Goal: Task Accomplishment & Management: Use online tool/utility

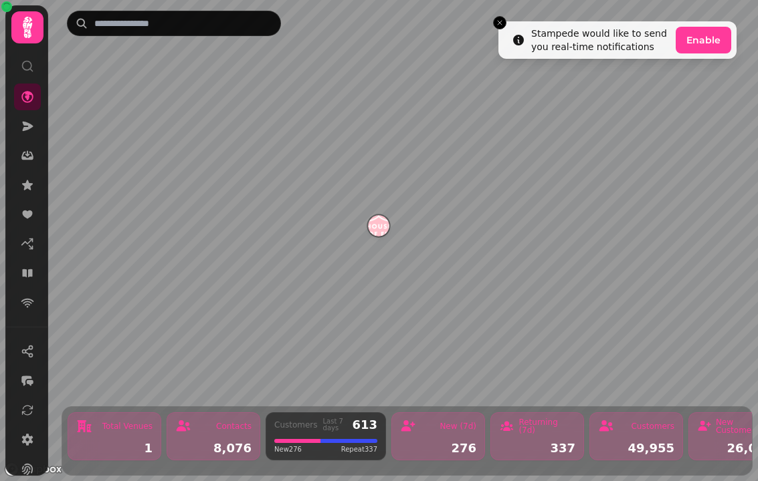
click at [23, 263] on link at bounding box center [27, 273] width 27 height 27
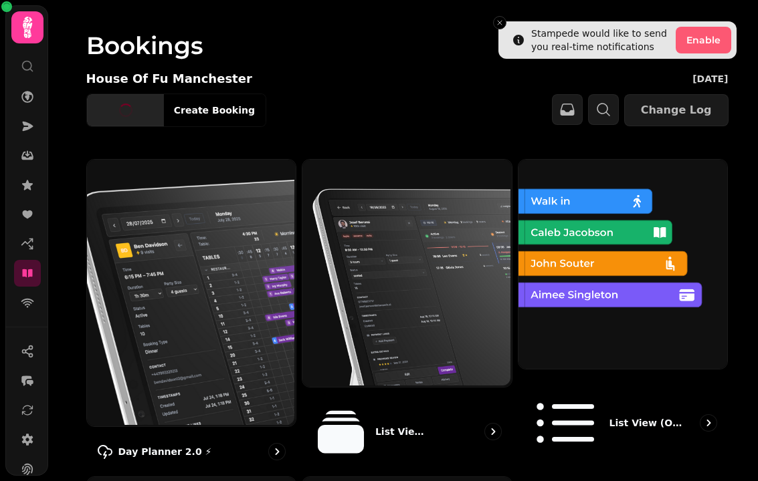
click at [166, 330] on img at bounding box center [190, 291] width 209 height 267
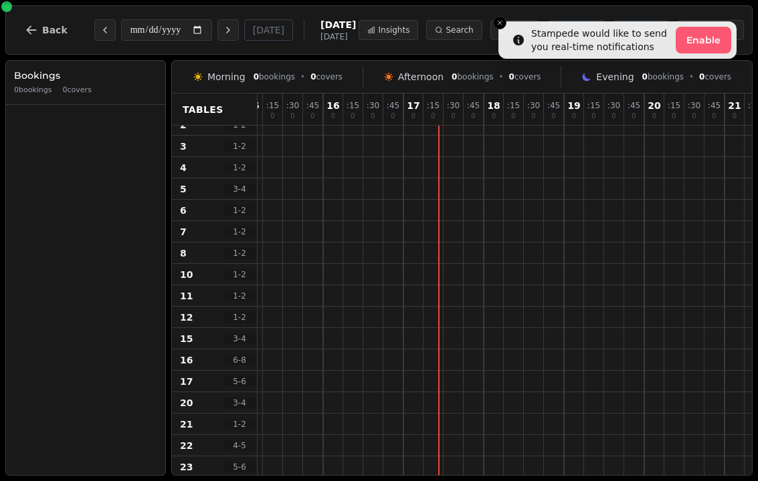
scroll to position [53, 1218]
click at [493, 26] on button "Close toast" at bounding box center [499, 22] width 13 height 13
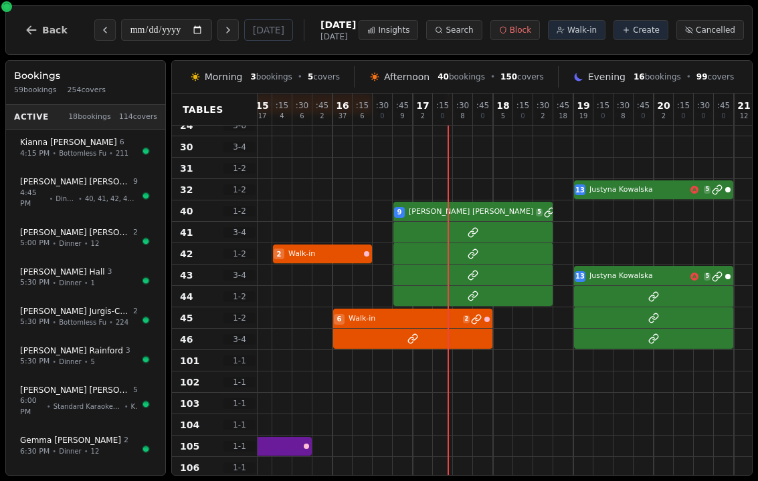
scroll to position [413, 1209]
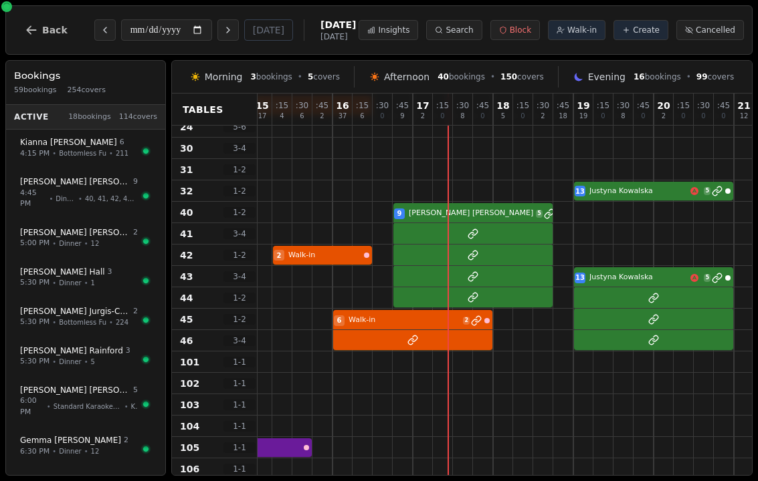
click at [217, 30] on button "Next day" at bounding box center [227, 29] width 21 height 21
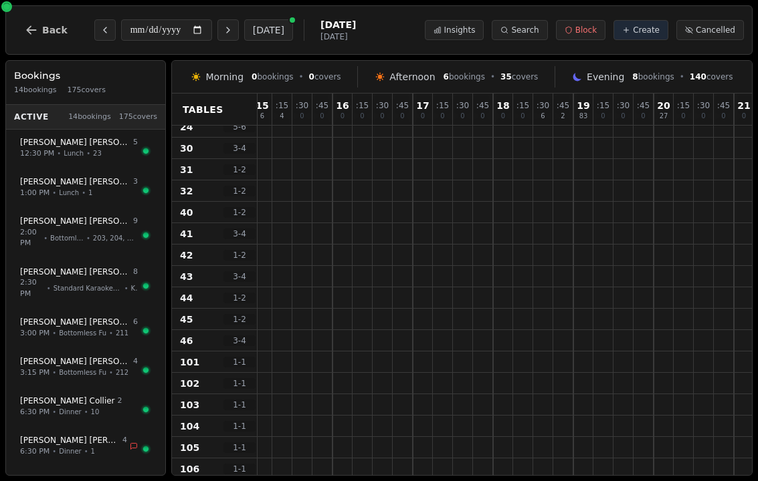
click at [244, 37] on button "[DATE]" at bounding box center [268, 29] width 49 height 21
type input "**********"
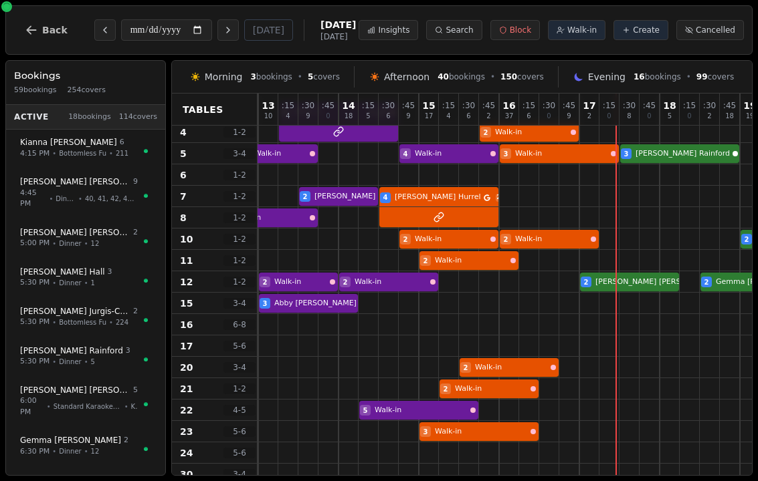
scroll to position [87, 1043]
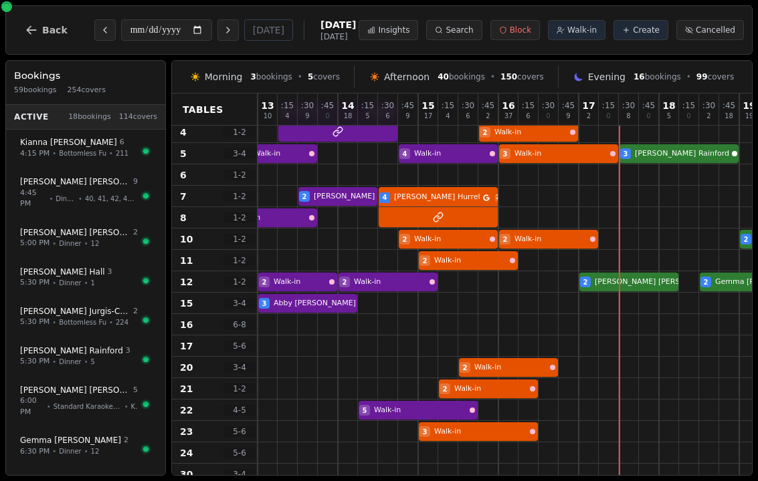
click at [430, 51] on div "**********" at bounding box center [378, 29] width 747 height 49
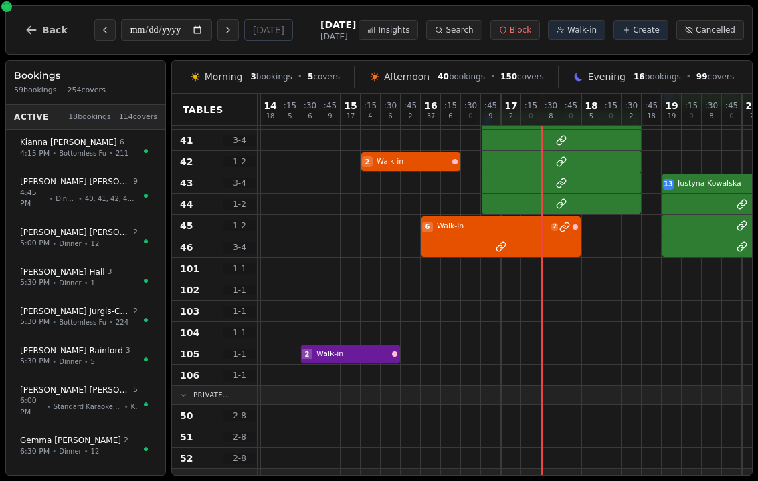
scroll to position [505, 1124]
